Goal: Navigation & Orientation: Understand site structure

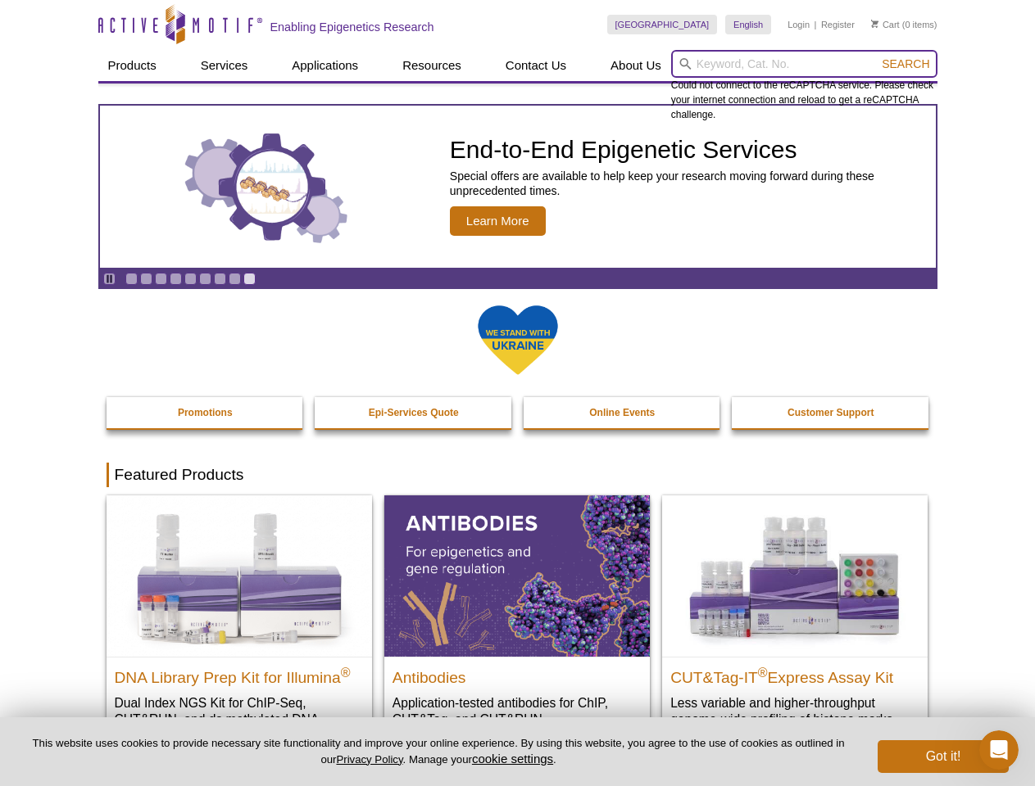
click at [804, 64] on input "search" at bounding box center [804, 64] width 266 height 28
click at [905, 64] on span "Search" at bounding box center [905, 63] width 48 height 13
click at [109, 279] on icon "Pause" at bounding box center [109, 279] width 11 height 11
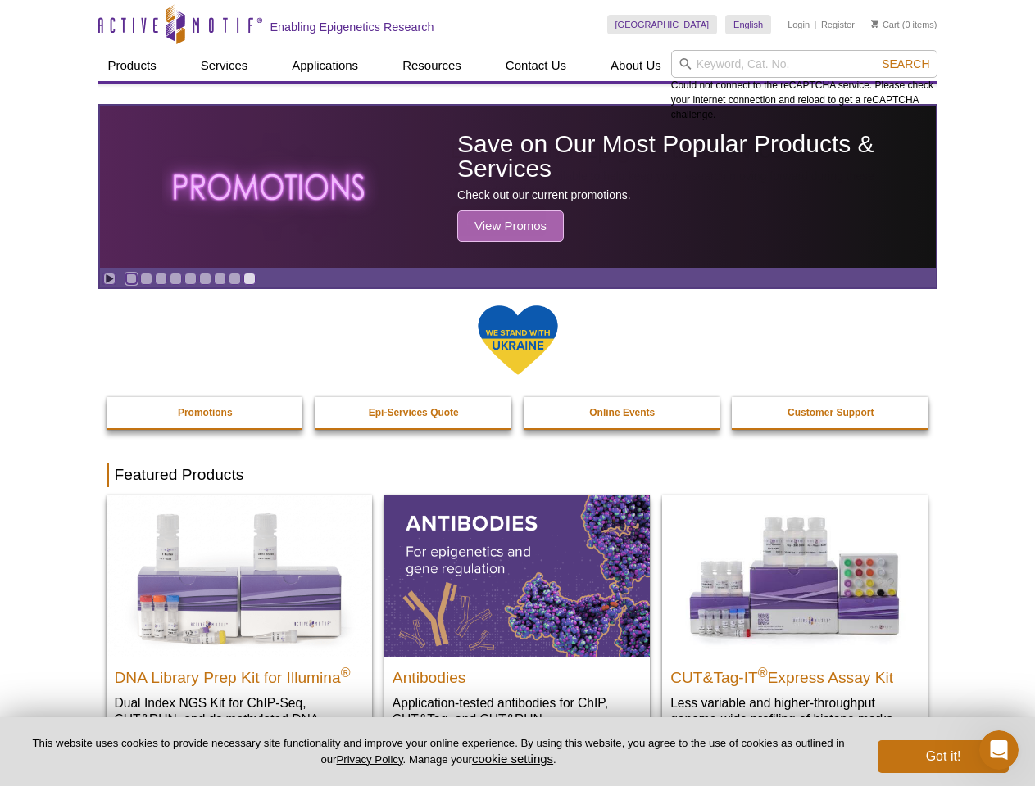
click at [131, 279] on link "Go to slide 1" at bounding box center [131, 279] width 12 height 12
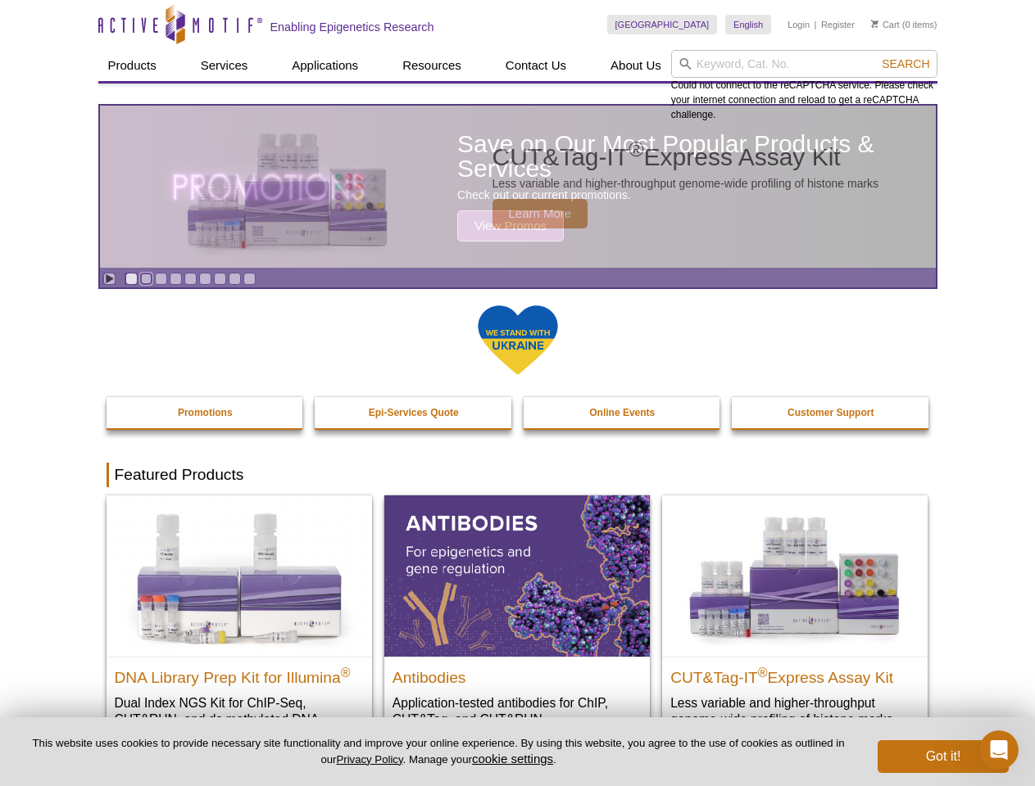
click at [146, 279] on link "Go to slide 2" at bounding box center [146, 279] width 12 height 12
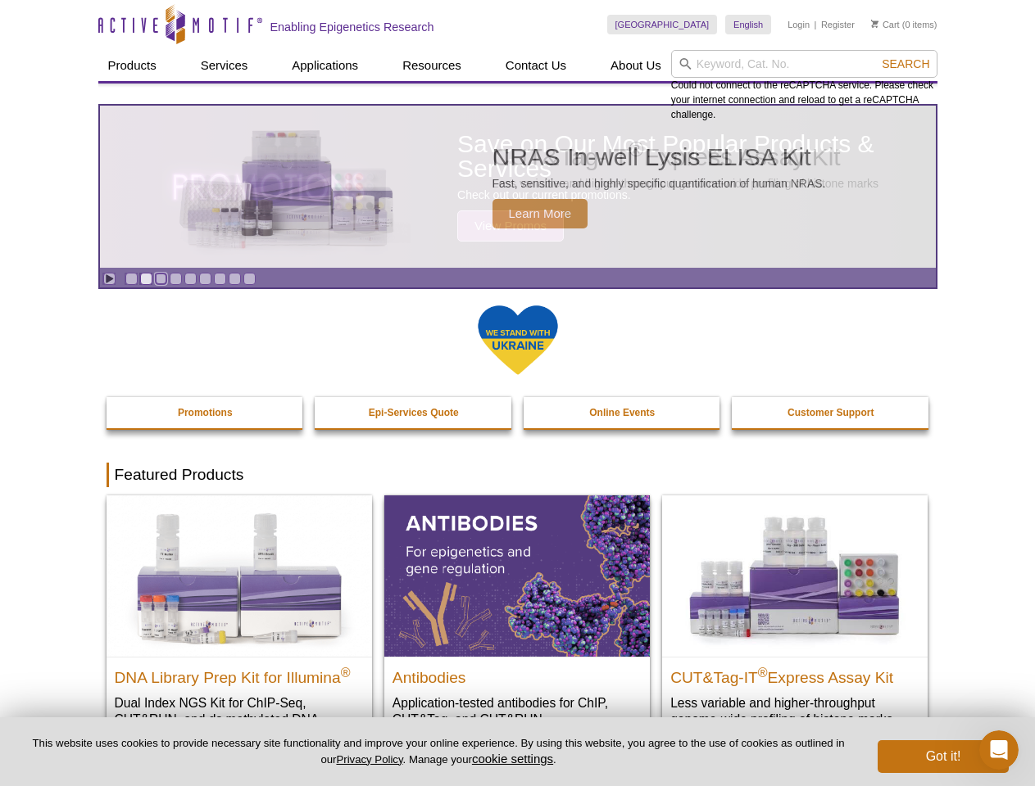
click at [161, 279] on link "Go to slide 3" at bounding box center [161, 279] width 12 height 12
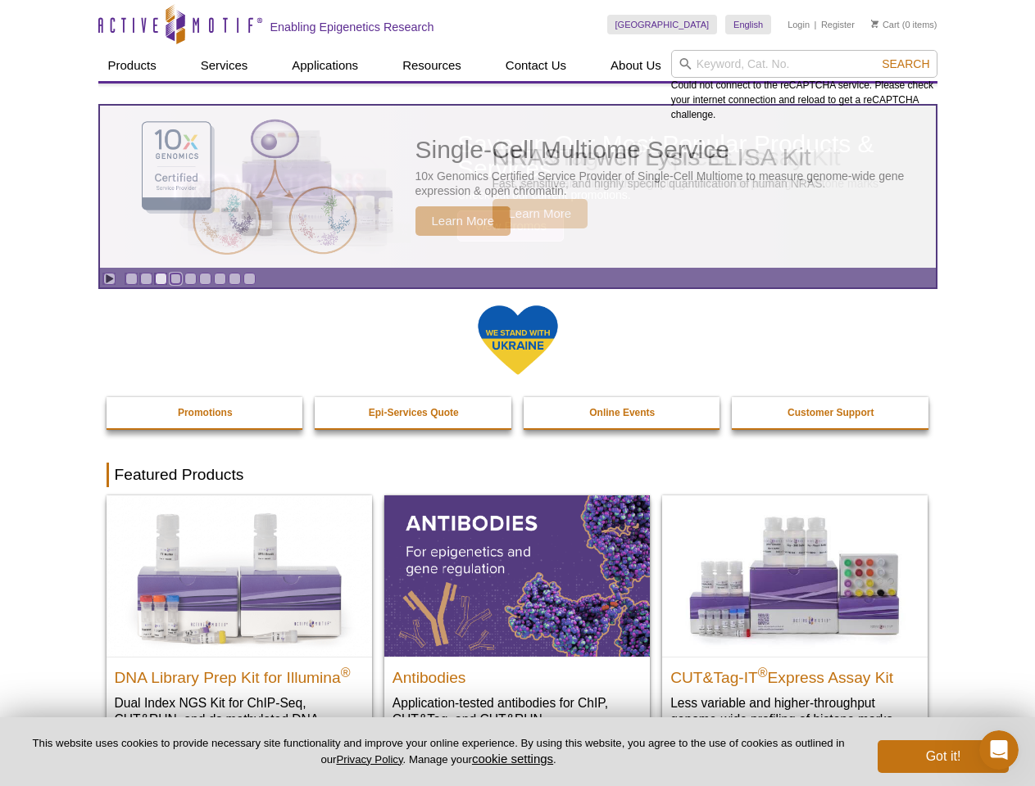
click at [175, 279] on link "Go to slide 4" at bounding box center [176, 279] width 12 height 12
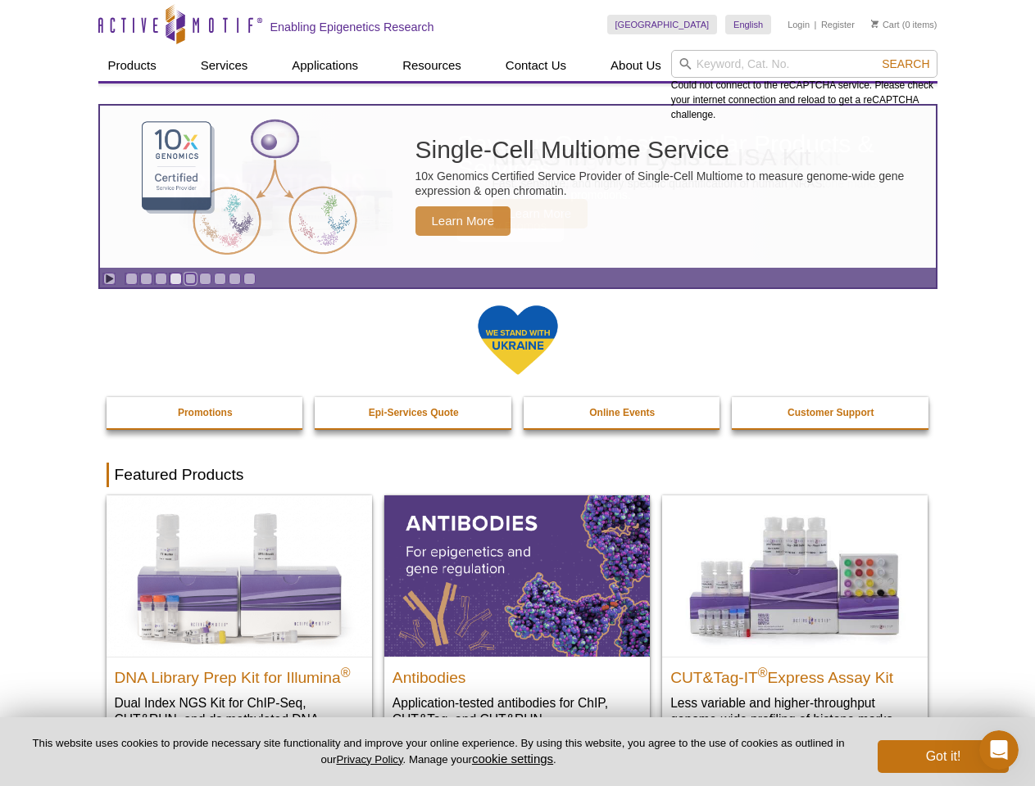
click at [190, 279] on link "Go to slide 5" at bounding box center [190, 279] width 12 height 12
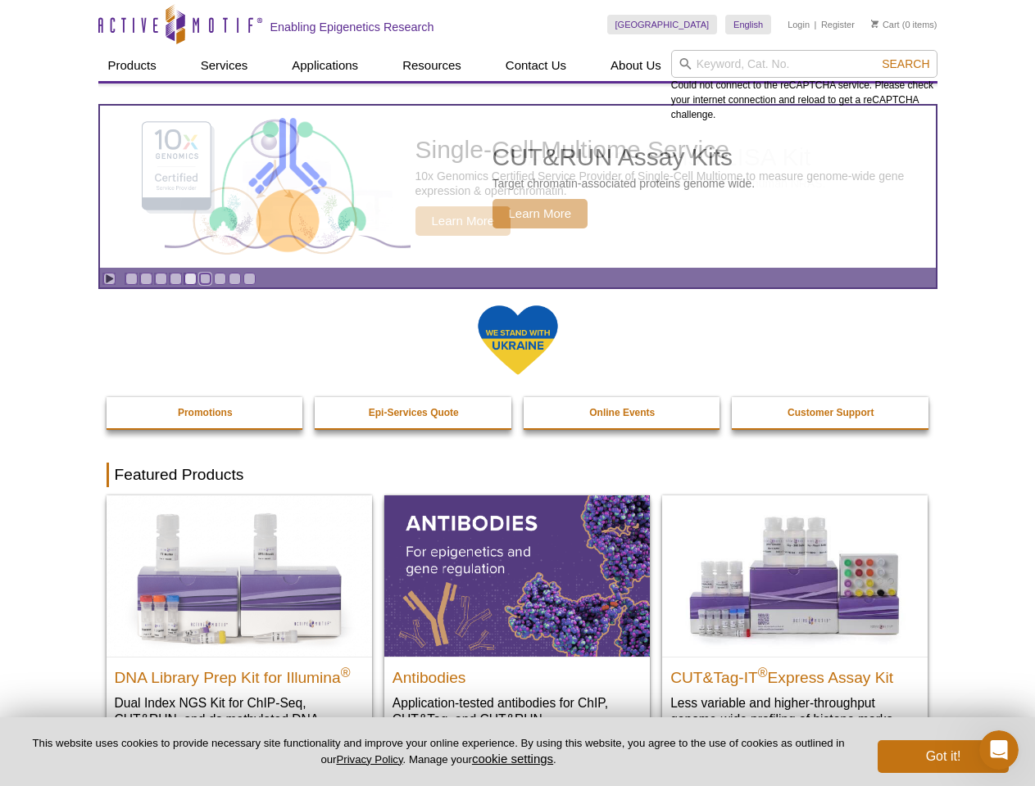
click at [205, 279] on link "Go to slide 6" at bounding box center [205, 279] width 12 height 12
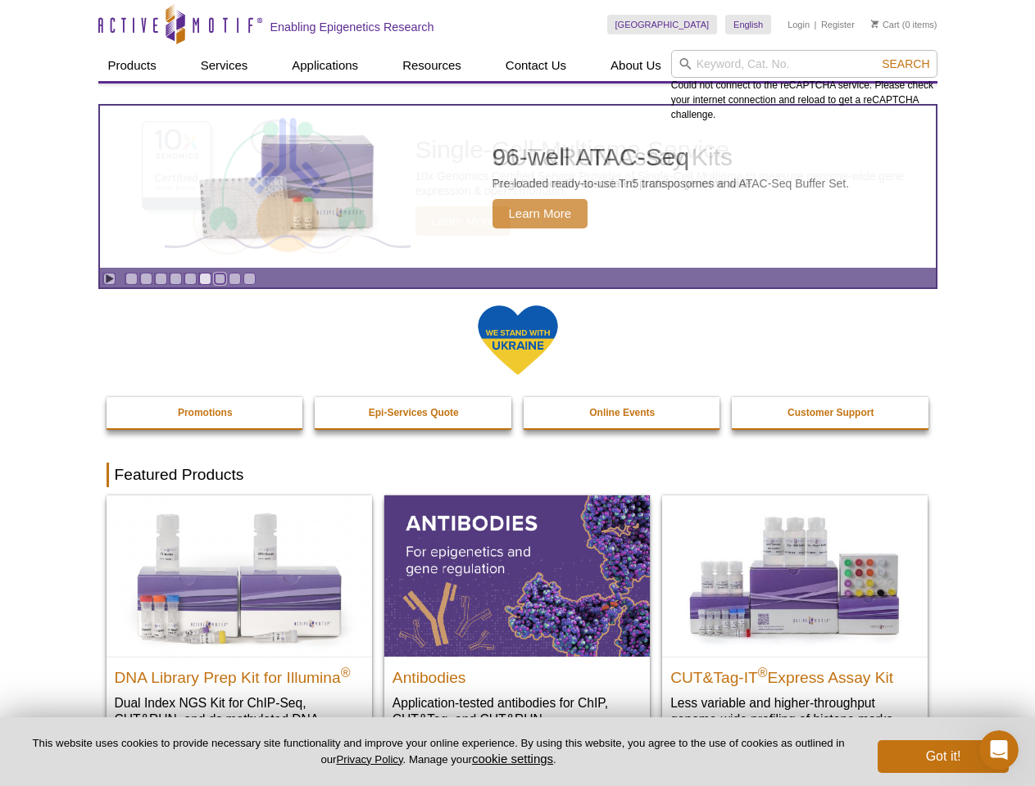
click at [220, 279] on link "Go to slide 7" at bounding box center [220, 279] width 12 height 12
